Goal: Task Accomplishment & Management: Use online tool/utility

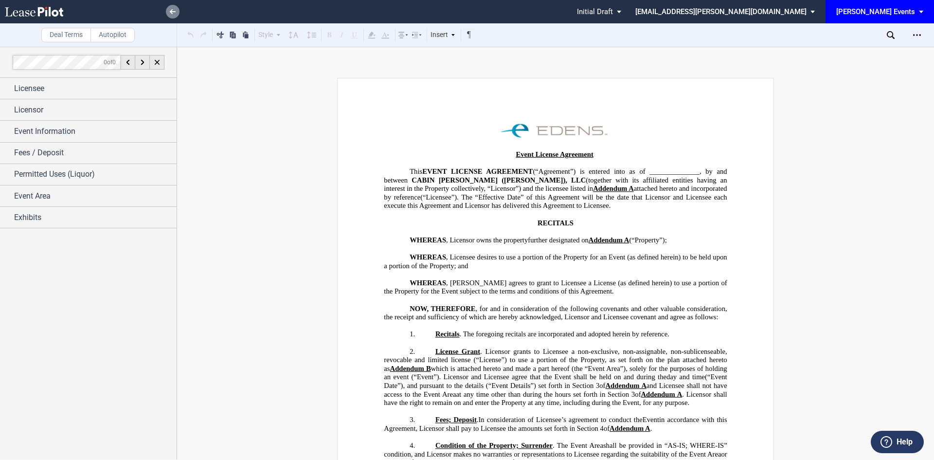
click at [171, 11] on use at bounding box center [173, 11] width 6 height 5
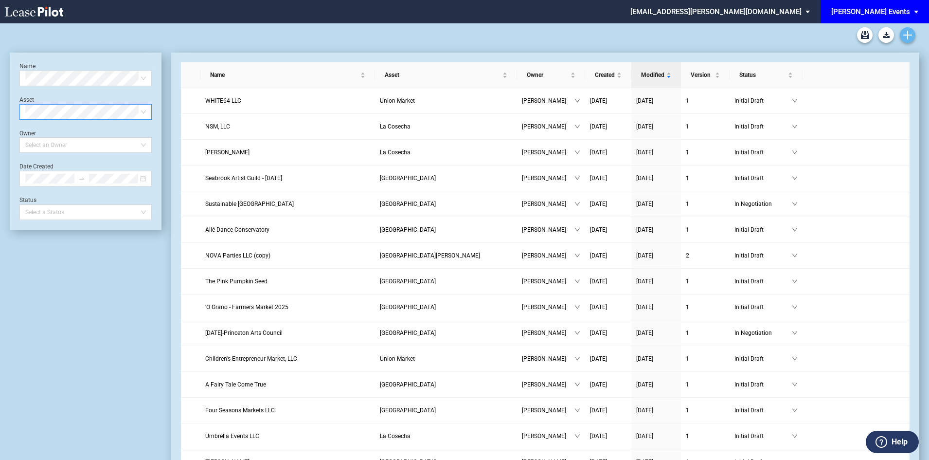
click at [905, 38] on icon "Create new document" at bounding box center [907, 35] width 9 height 9
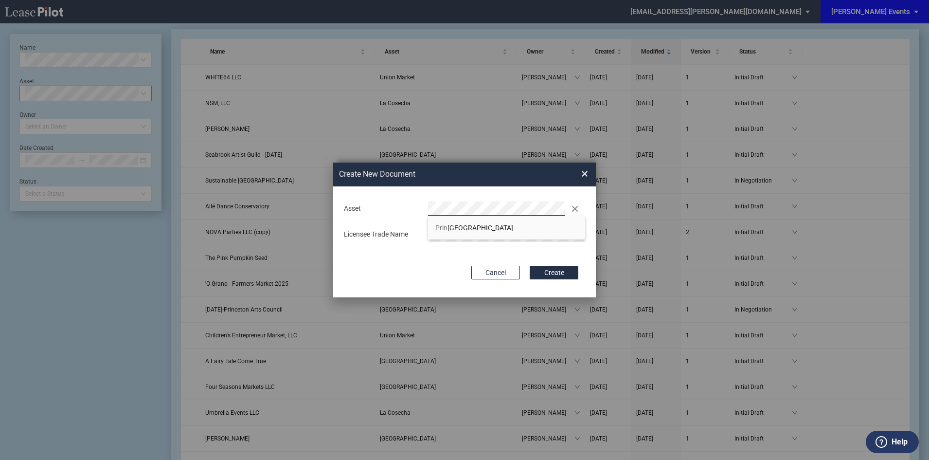
click at [530, 266] on button "Create" at bounding box center [554, 273] width 49 height 14
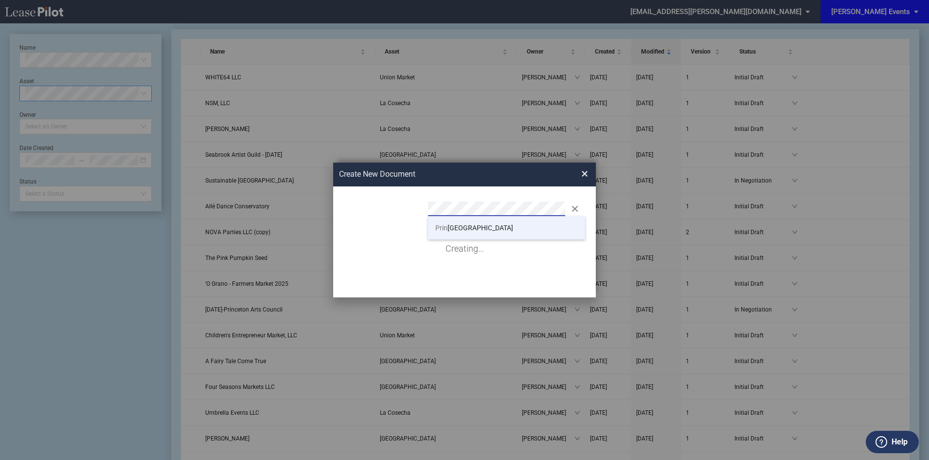
click at [510, 224] on span "Prin ceton Shopping Center" at bounding box center [474, 228] width 78 height 8
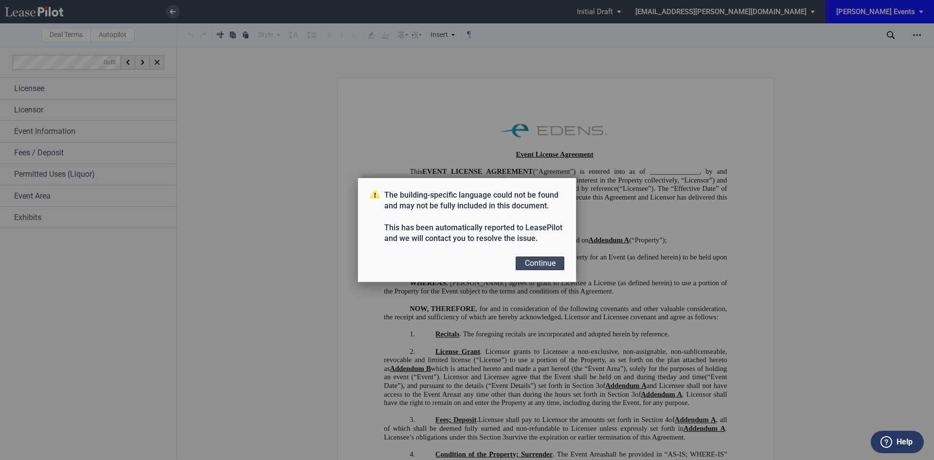
click at [549, 265] on button "Continue" at bounding box center [539, 263] width 49 height 14
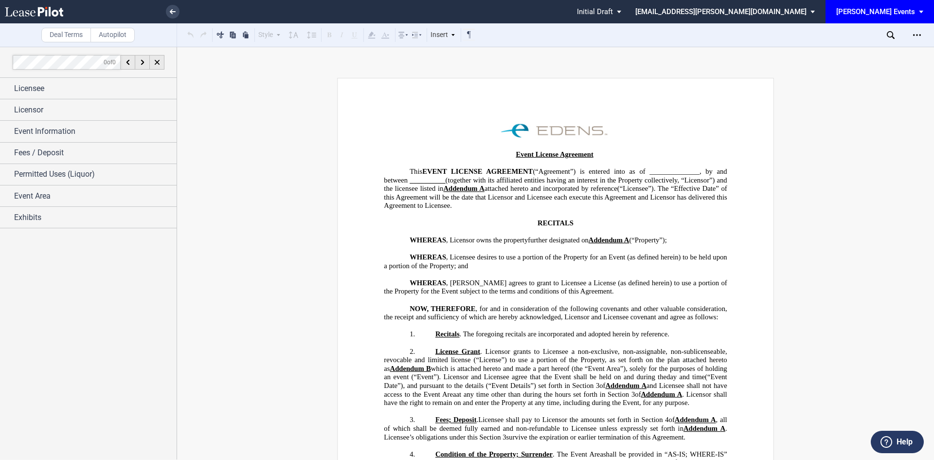
click at [35, 13] on use at bounding box center [34, 12] width 58 height 10
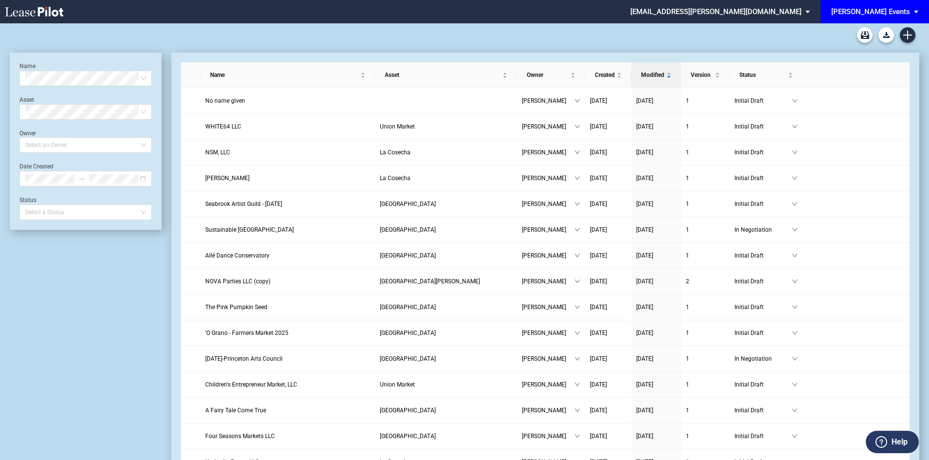
click at [878, 16] on span "[PERSON_NAME] Events" at bounding box center [870, 11] width 79 height 23
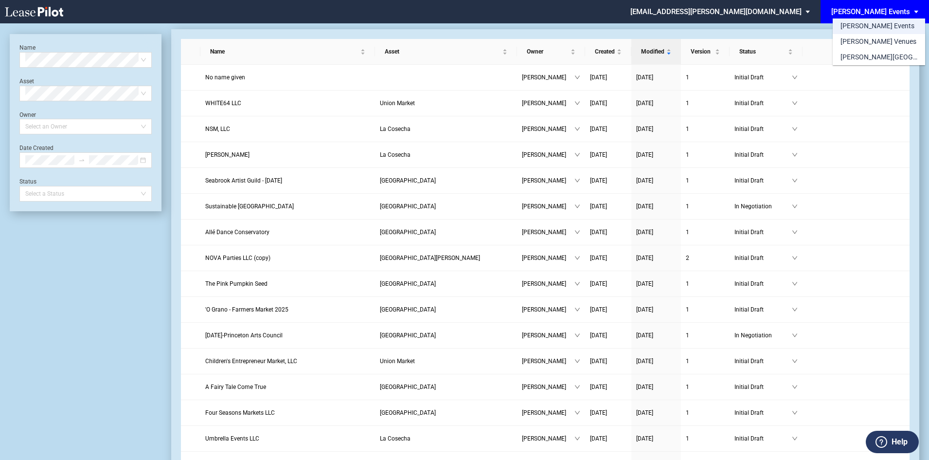
click at [886, 26] on md-option "[PERSON_NAME] Events" at bounding box center [879, 26] width 92 height 16
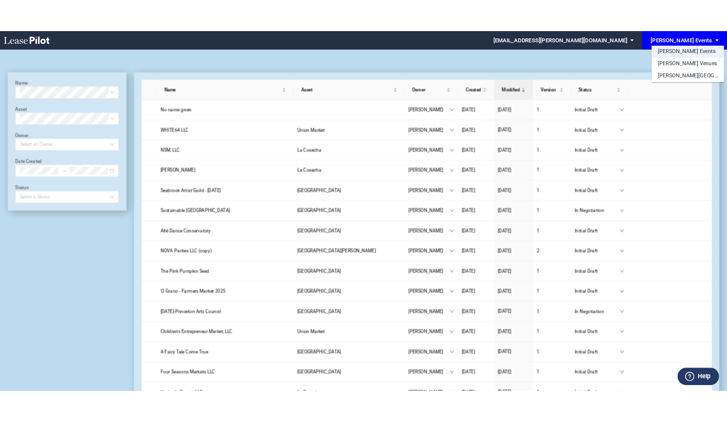
scroll to position [23, 0]
